Goal: Communication & Community: Answer question/provide support

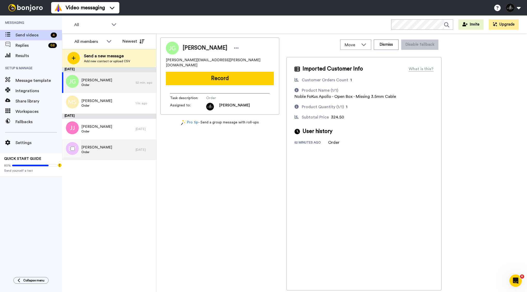
click at [104, 153] on span "Order" at bounding box center [96, 152] width 31 height 4
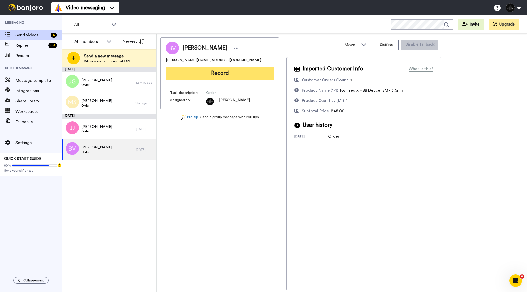
click at [243, 79] on button "Record" at bounding box center [220, 73] width 108 height 13
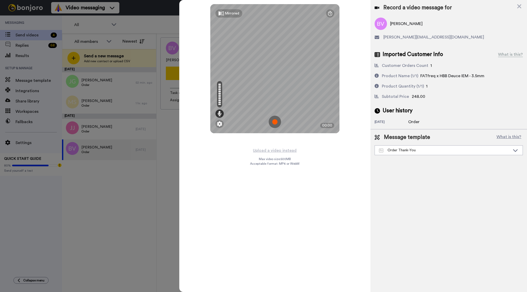
click at [276, 121] on img at bounding box center [274, 122] width 12 height 12
click at [276, 117] on img at bounding box center [274, 122] width 12 height 12
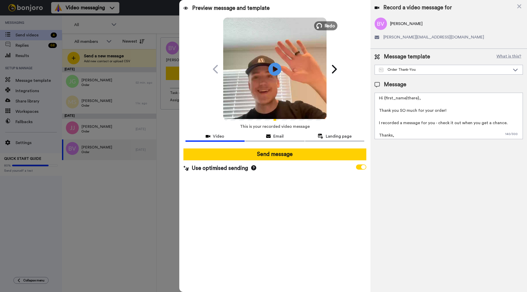
click at [326, 26] on span "Redo" at bounding box center [329, 25] width 11 height 7
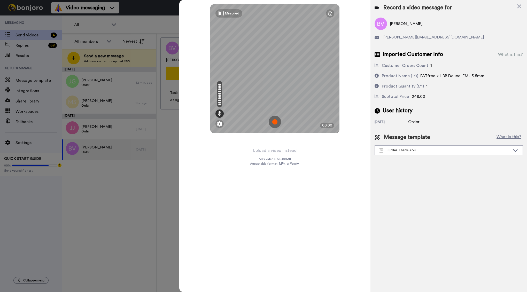
click at [275, 121] on img at bounding box center [274, 122] width 12 height 12
click at [323, 150] on div "Mirrored Redo 00:24" at bounding box center [274, 146] width 191 height 292
click at [276, 120] on img at bounding box center [274, 122] width 12 height 12
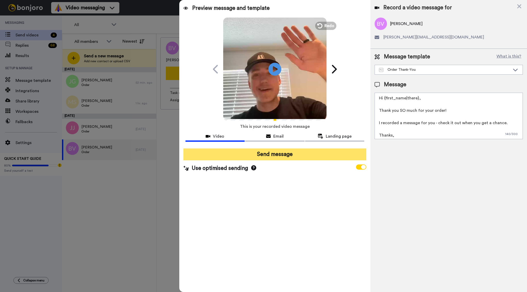
click at [279, 155] on button "Send message" at bounding box center [274, 154] width 183 height 12
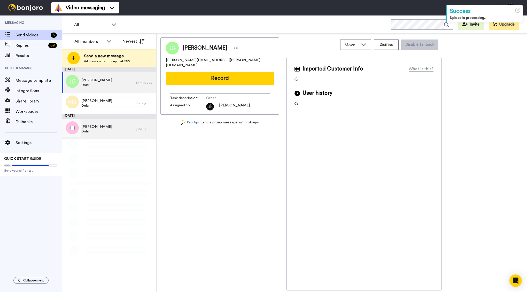
click at [124, 133] on div "Jason Jian Order" at bounding box center [99, 129] width 74 height 21
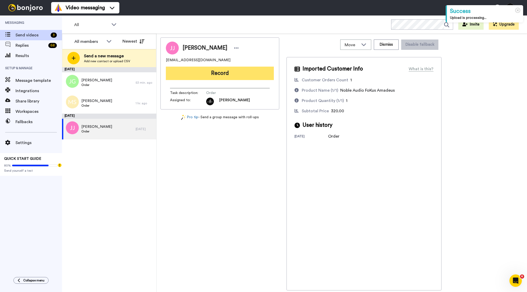
click at [231, 78] on button "Record" at bounding box center [220, 73] width 108 height 13
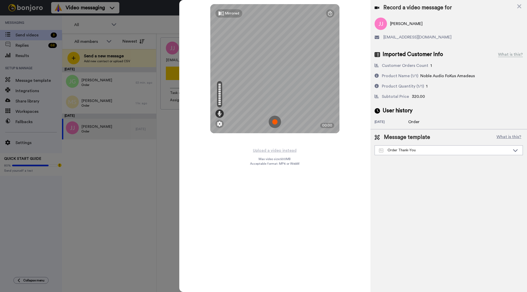
click at [276, 121] on img at bounding box center [274, 122] width 12 height 12
click at [273, 119] on img at bounding box center [274, 122] width 12 height 12
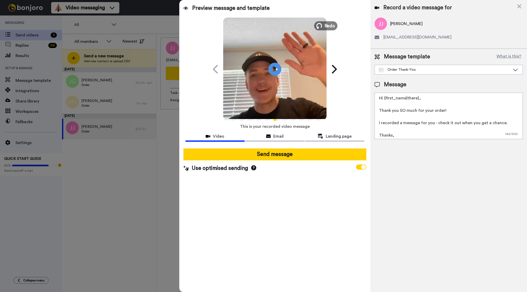
click at [328, 24] on span "Redo" at bounding box center [329, 25] width 11 height 7
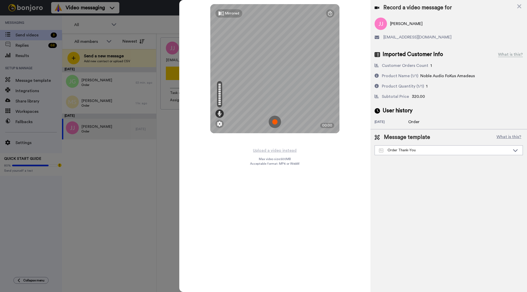
click at [274, 121] on img at bounding box center [274, 122] width 12 height 12
click at [274, 122] on img at bounding box center [274, 122] width 12 height 12
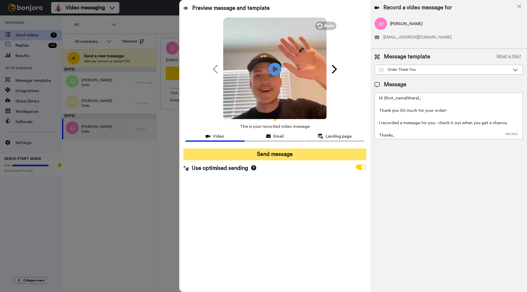
click at [290, 159] on button "Send message" at bounding box center [274, 154] width 183 height 12
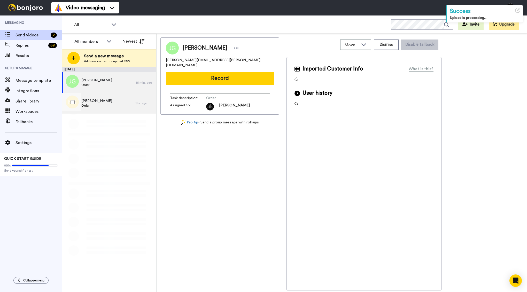
click at [122, 107] on div "Mijo Simunovic Order" at bounding box center [99, 103] width 74 height 21
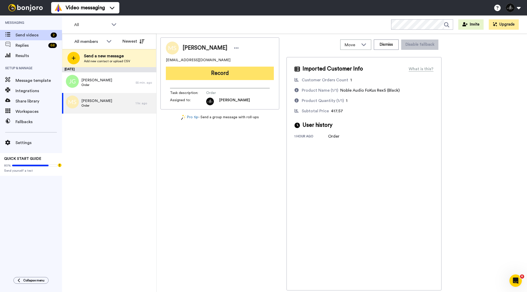
click at [239, 71] on button "Record" at bounding box center [220, 73] width 108 height 13
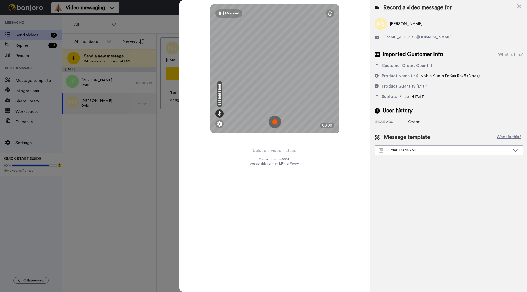
click at [275, 122] on img at bounding box center [274, 122] width 12 height 12
click at [277, 121] on img at bounding box center [274, 122] width 12 height 12
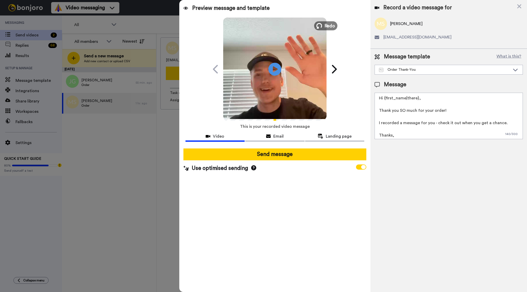
click at [327, 23] on span "Redo" at bounding box center [329, 25] width 11 height 7
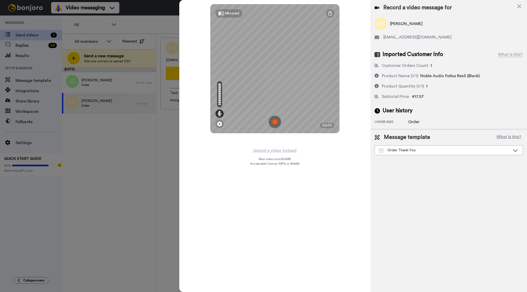
click at [277, 120] on img at bounding box center [274, 122] width 12 height 12
click at [275, 124] on img at bounding box center [274, 122] width 12 height 12
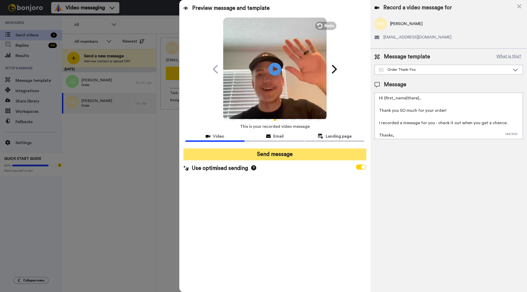
click at [283, 151] on button "Send message" at bounding box center [274, 154] width 183 height 12
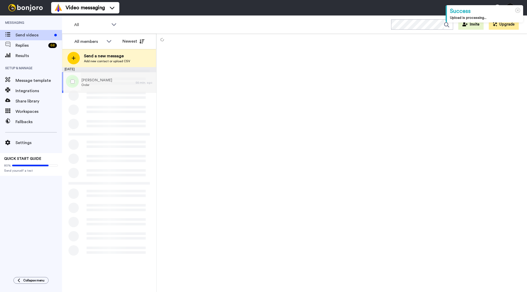
click at [117, 87] on div "Jonathan Geers Order" at bounding box center [99, 82] width 74 height 21
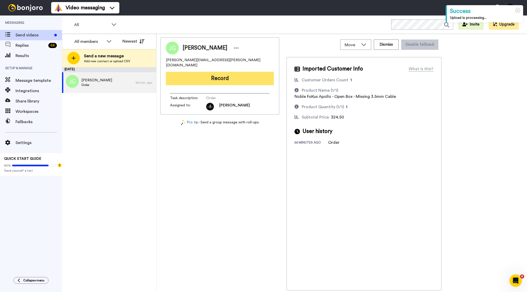
click at [225, 75] on button "Record" at bounding box center [220, 78] width 108 height 13
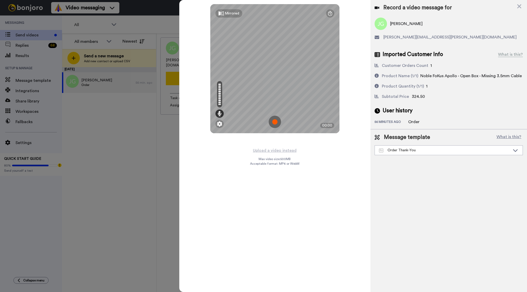
click at [276, 118] on img at bounding box center [274, 122] width 12 height 12
click at [275, 122] on img at bounding box center [274, 122] width 12 height 12
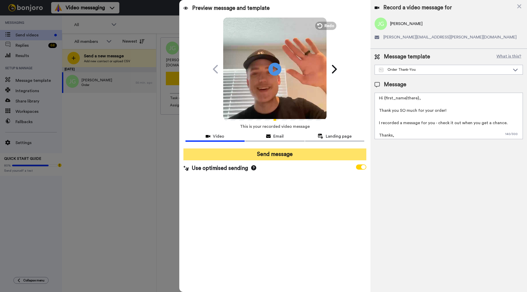
click at [329, 154] on button "Send message" at bounding box center [274, 154] width 183 height 12
